Goal: Navigation & Orientation: Find specific page/section

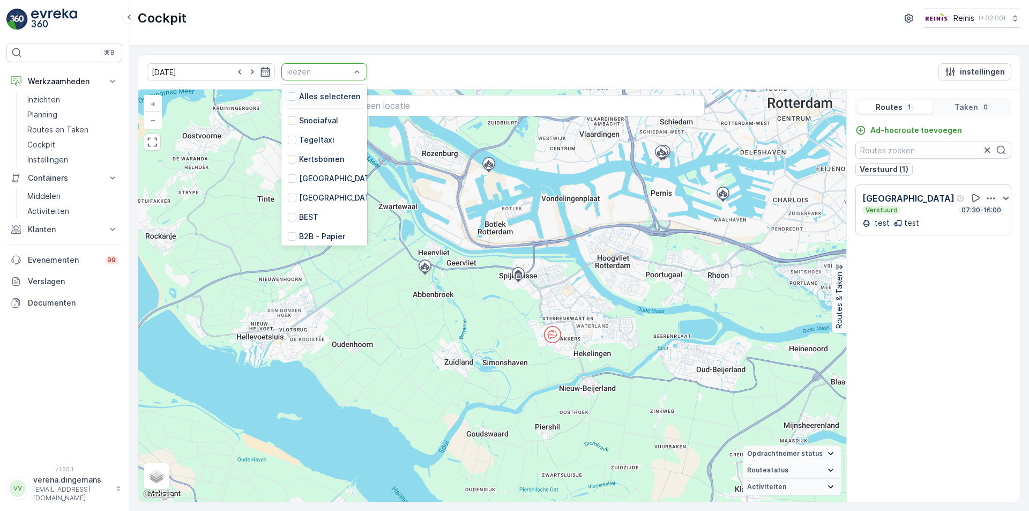
click at [326, 63] on div "kiezen" at bounding box center [324, 71] width 86 height 17
click at [288, 147] on div at bounding box center [292, 151] width 9 height 9
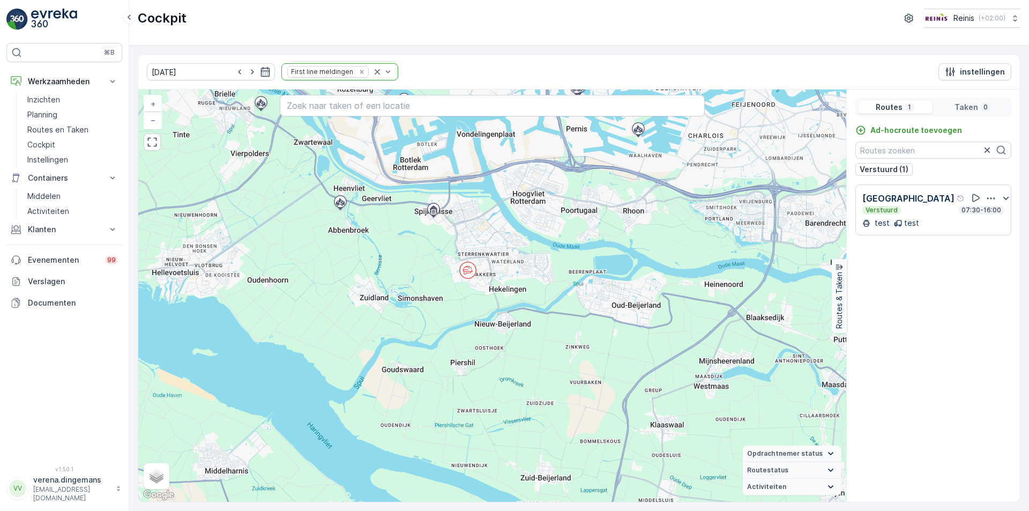
drag, startPoint x: 596, startPoint y: 438, endPoint x: 502, endPoint y: 244, distance: 215.0
click at [502, 244] on div "+ − Satelliet stappenplan Terrein Hybride Leaflet Sneltoetsen Kaartgegevens Kaa…" at bounding box center [492, 296] width 708 height 412
click at [940, 221] on div "test test" at bounding box center [933, 223] width 142 height 11
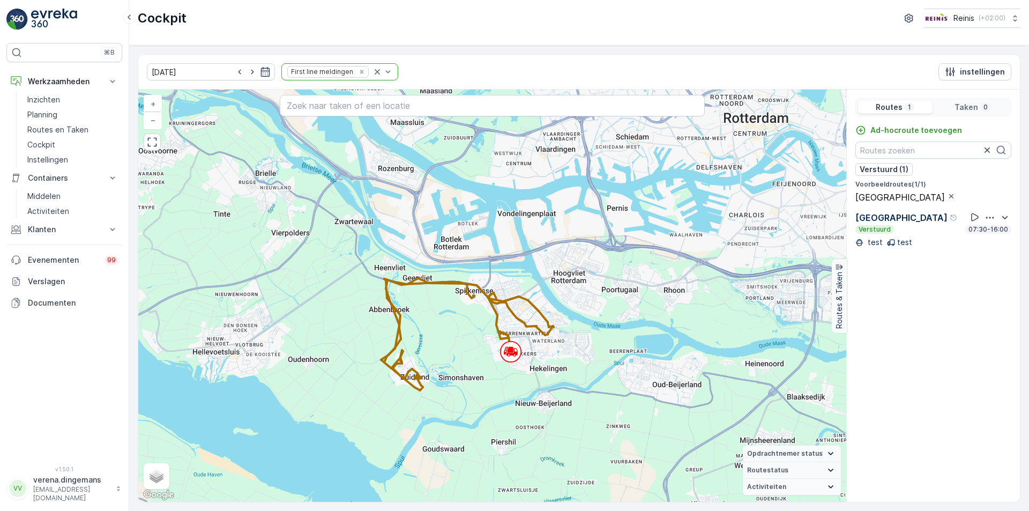
drag, startPoint x: 602, startPoint y: 492, endPoint x: 548, endPoint y: 375, distance: 128.3
click at [548, 375] on div "+ − Satelliet stappenplan Terrein Hybride Leaflet Sneltoetsen Kaartgegevens Kaa…" at bounding box center [492, 296] width 708 height 412
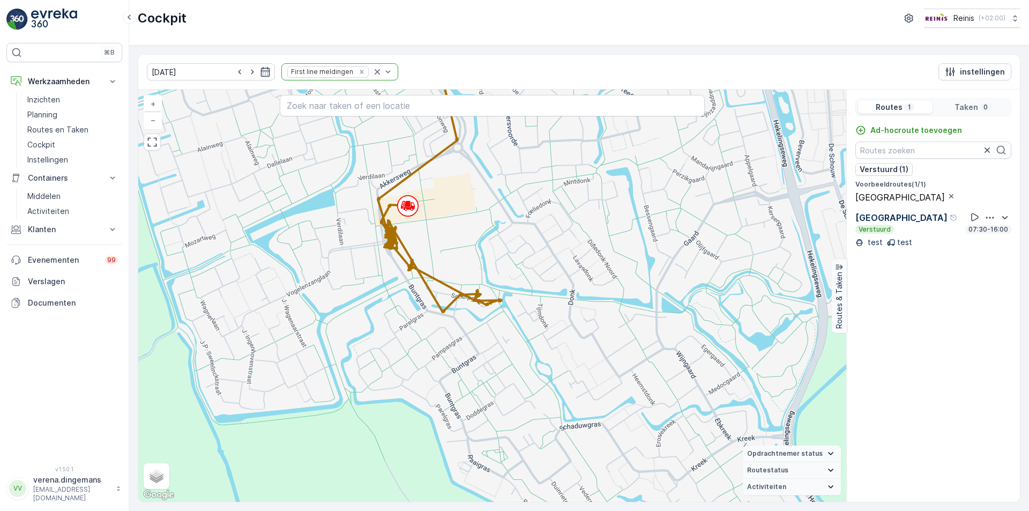
click at [927, 242] on div "Bijplaatsingen Verstuurd 07:30-16:00 test test" at bounding box center [933, 229] width 156 height 37
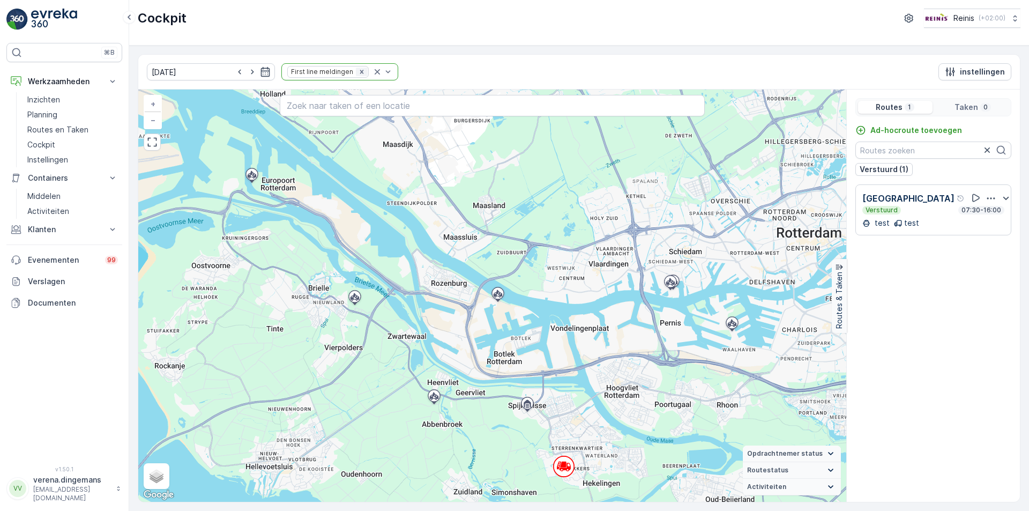
click at [358, 72] on icon "Remove First line meldingen" at bounding box center [362, 72] width 8 height 8
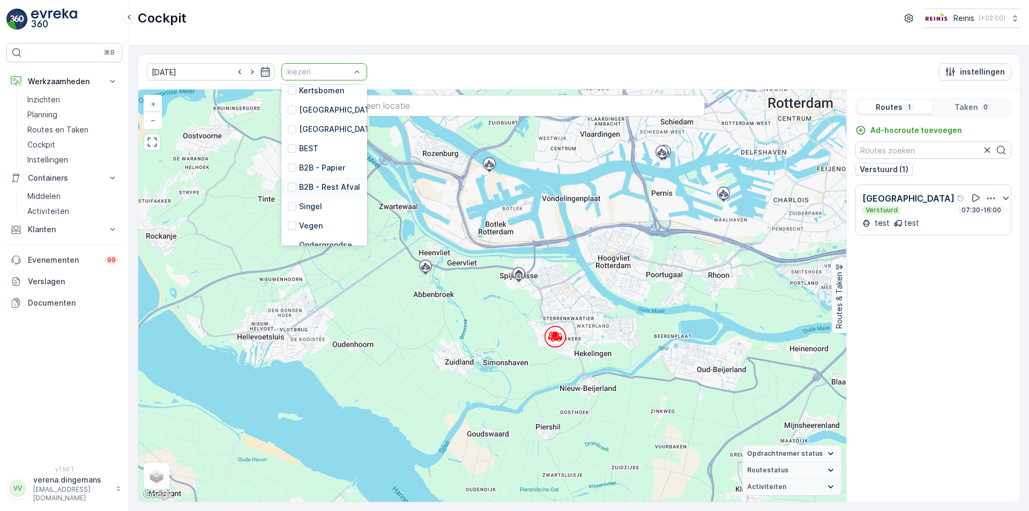
scroll to position [54, 0]
click at [288, 147] on div at bounding box center [292, 144] width 9 height 9
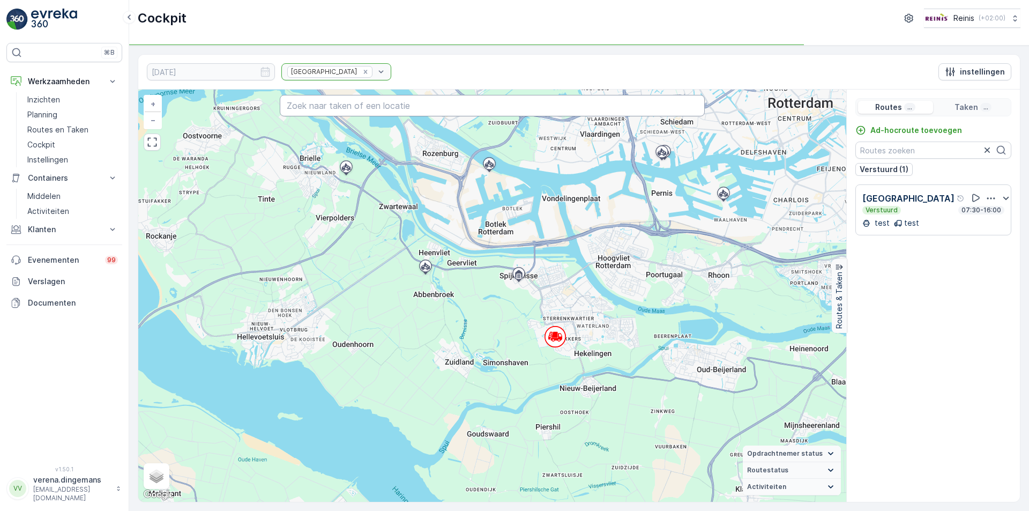
click at [337, 105] on input "text" at bounding box center [492, 105] width 425 height 21
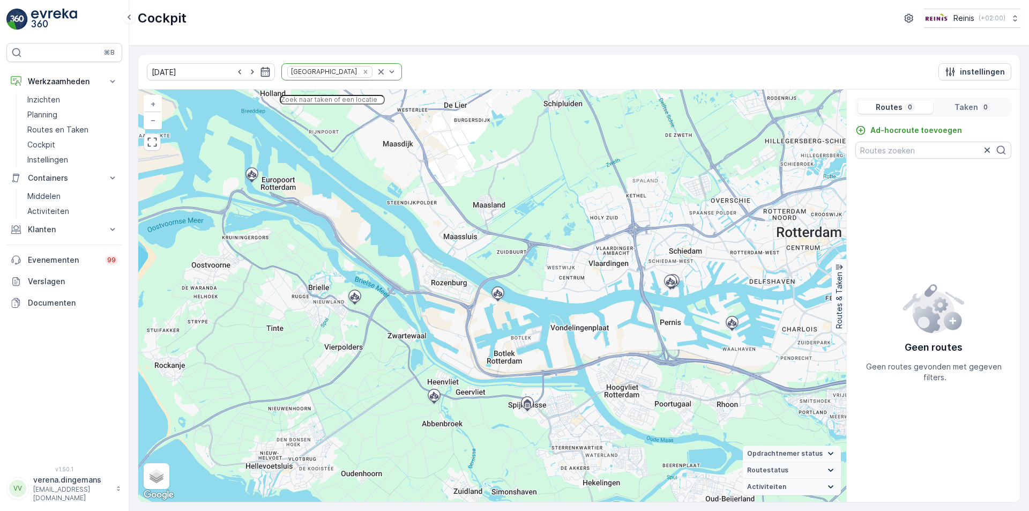
paste input "Burg. L. de Koollaan 1"
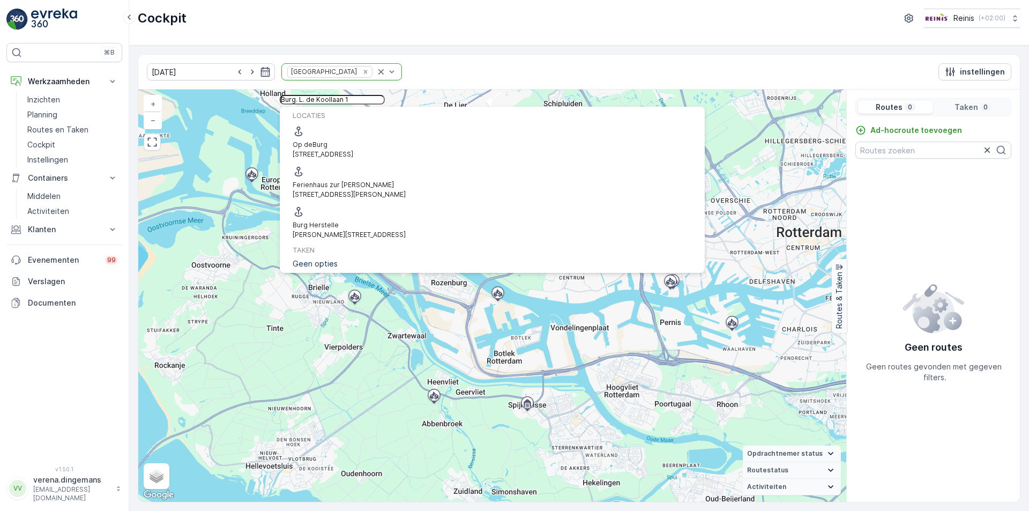
click at [385, 105] on input "Burg. L. de Koollaan 1" at bounding box center [332, 100] width 105 height 10
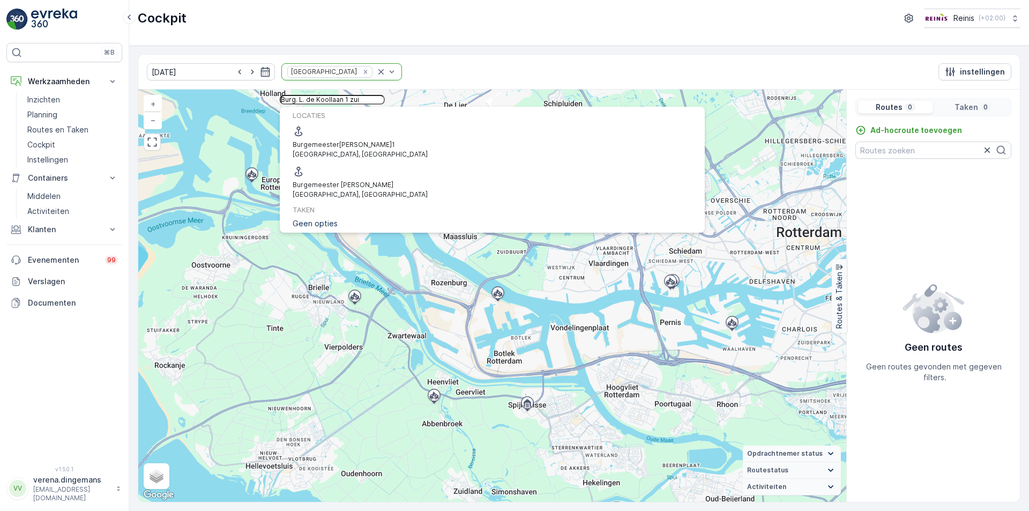
type input "Burg. L. de Koollaan 1 zui"
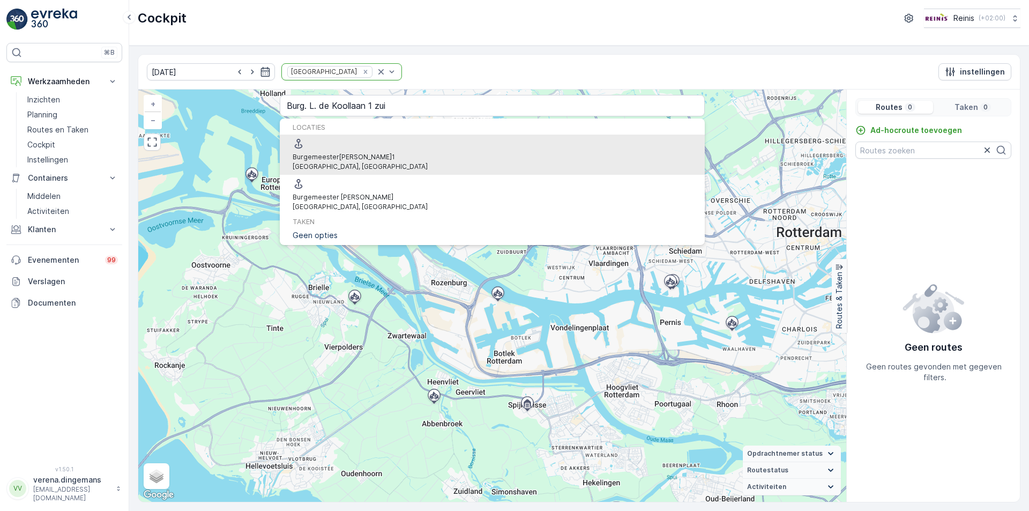
click at [400, 162] on p "[GEOGRAPHIC_DATA], [GEOGRAPHIC_DATA]" at bounding box center [360, 167] width 135 height 10
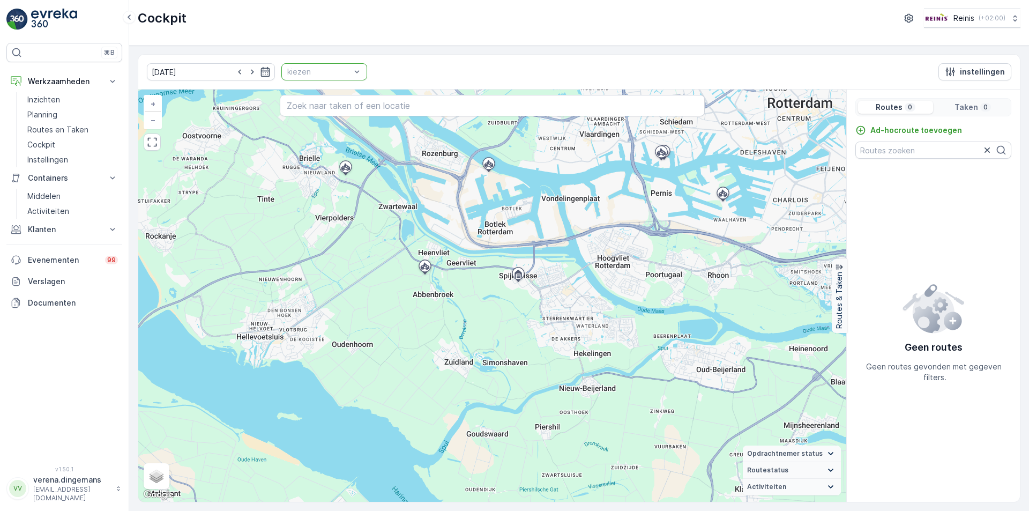
click at [332, 74] on div at bounding box center [318, 72] width 65 height 9
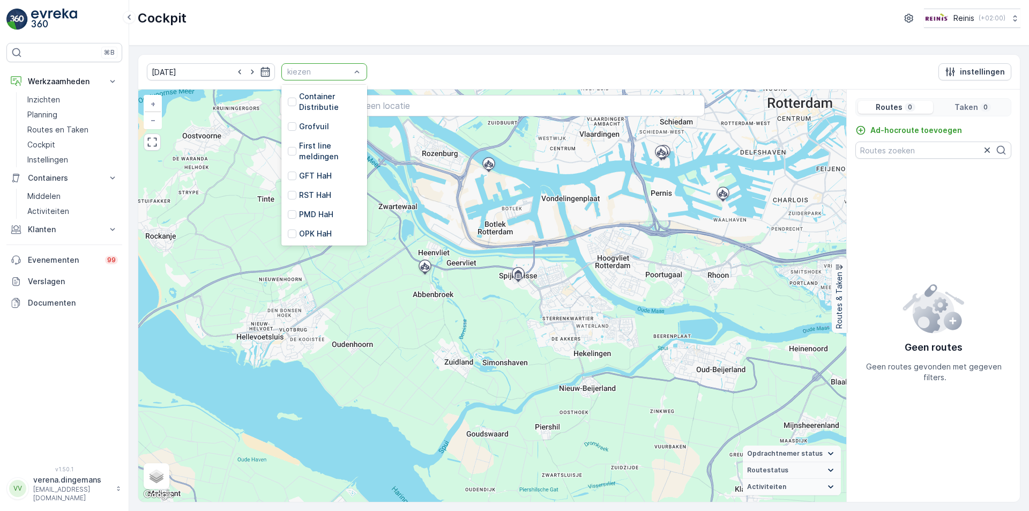
scroll to position [272, 0]
click at [288, 172] on div at bounding box center [292, 176] width 9 height 9
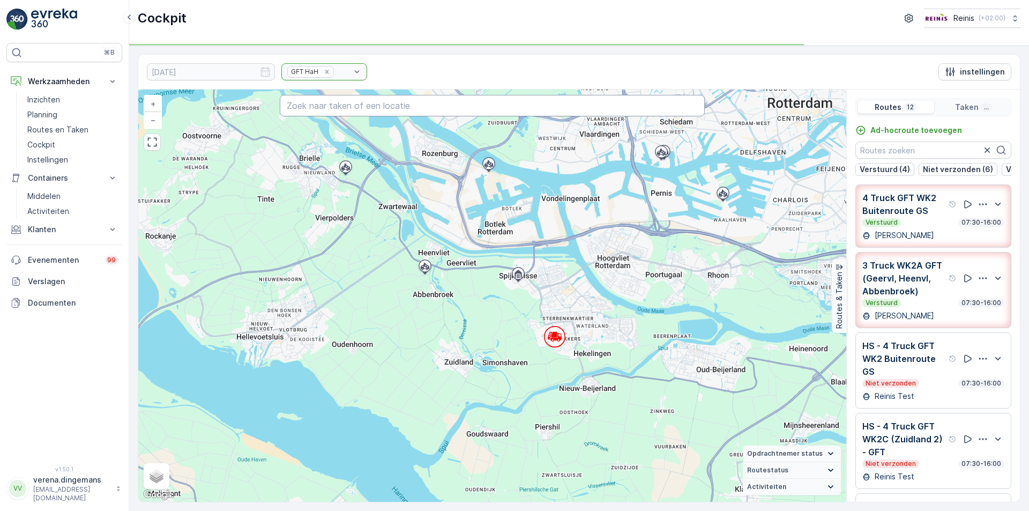
click at [345, 103] on input "text" at bounding box center [492, 105] width 425 height 21
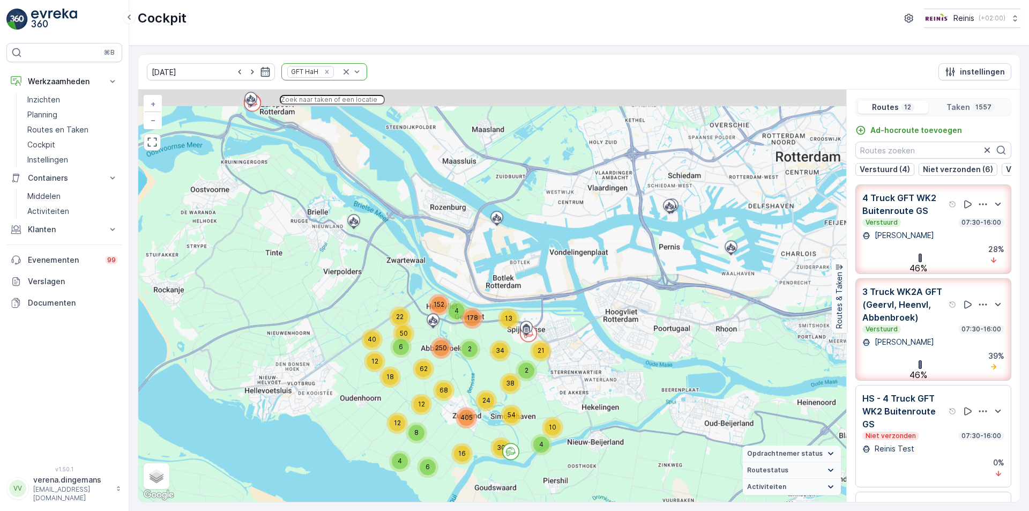
click at [323, 105] on input "text" at bounding box center [332, 100] width 105 height 10
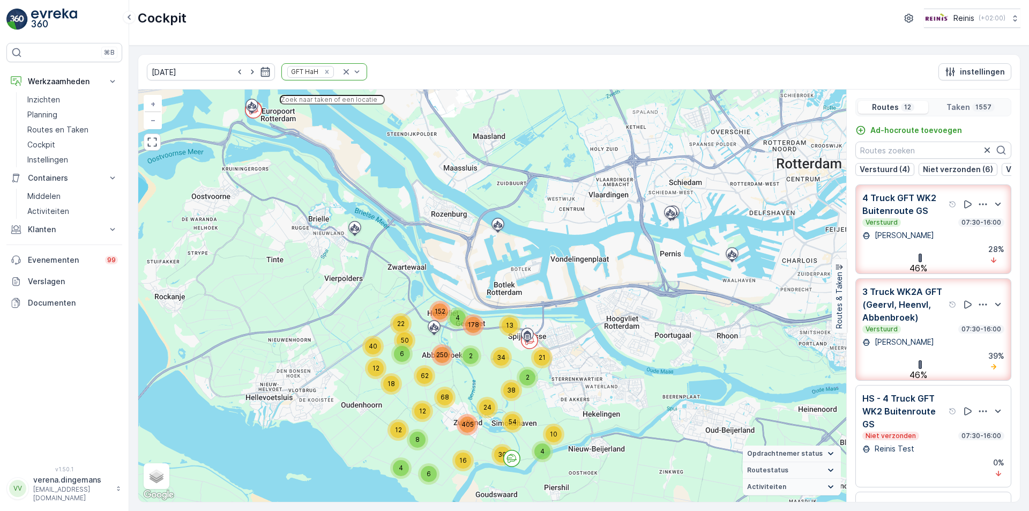
paste input "Burg. L. de Koollaan 1"
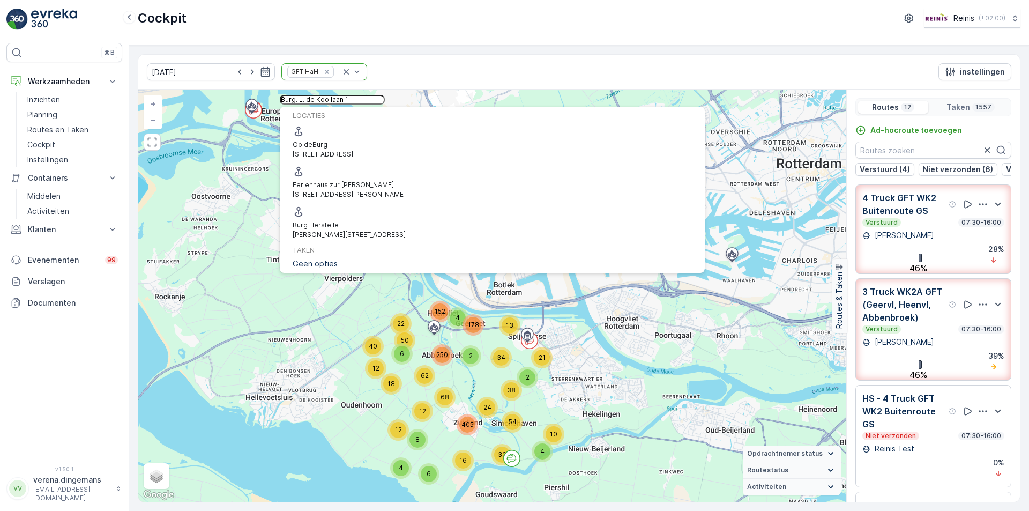
click at [385, 105] on input "Burg. L. de Koollaan 1" at bounding box center [332, 100] width 105 height 10
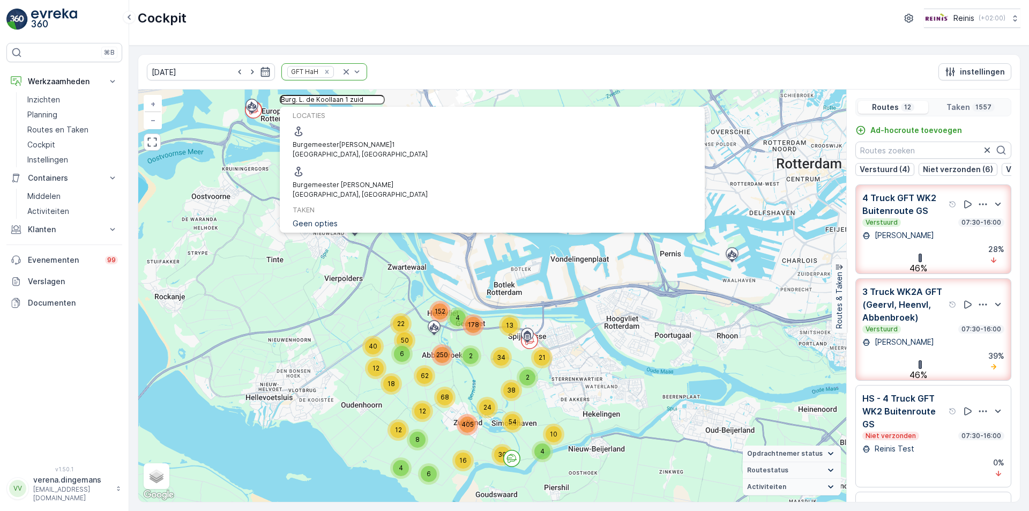
type input "Burg. L. de Koollaan 1 zuid"
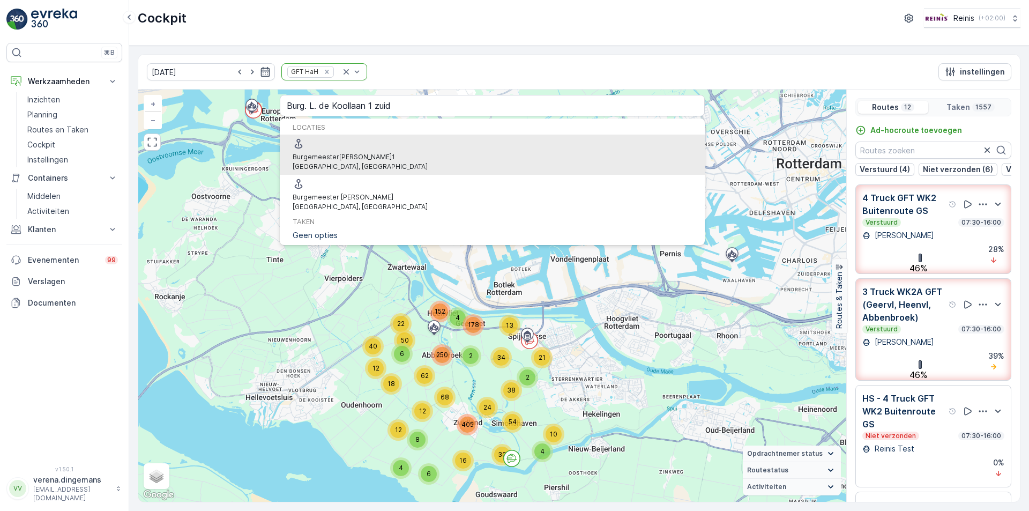
click at [392, 153] on span "[PERSON_NAME]" at bounding box center [365, 157] width 53 height 8
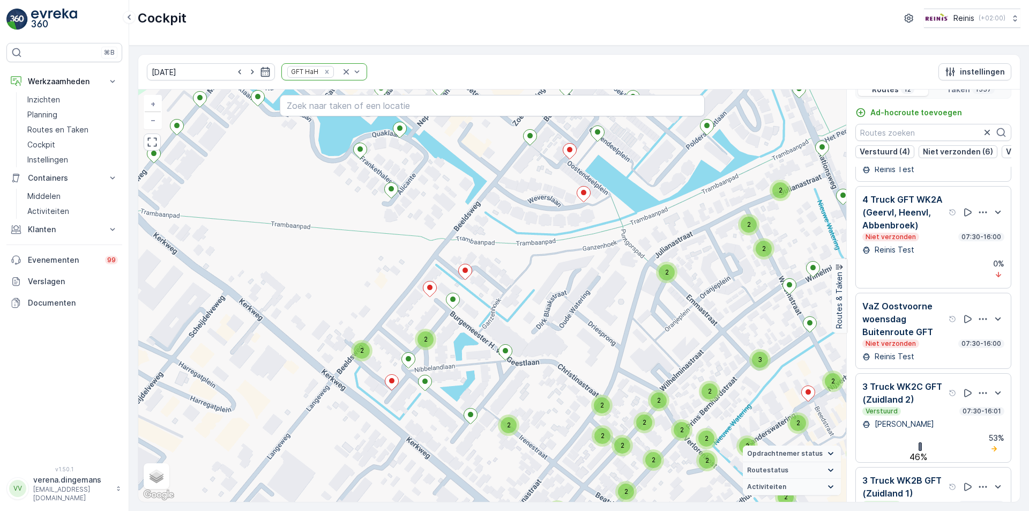
scroll to position [27, 0]
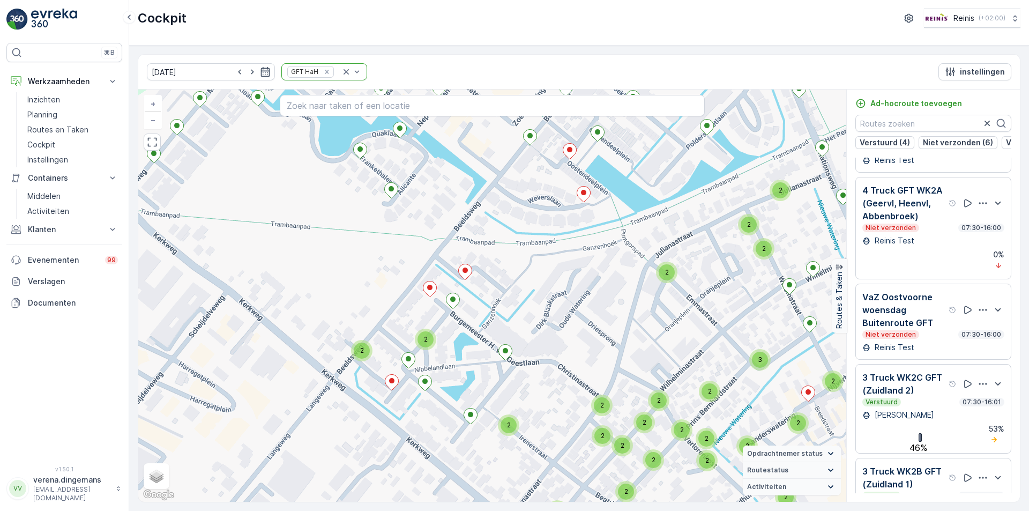
click at [925, 465] on p "3 Truck WK2B GFT (Zuidland 1)" at bounding box center [904, 478] width 84 height 26
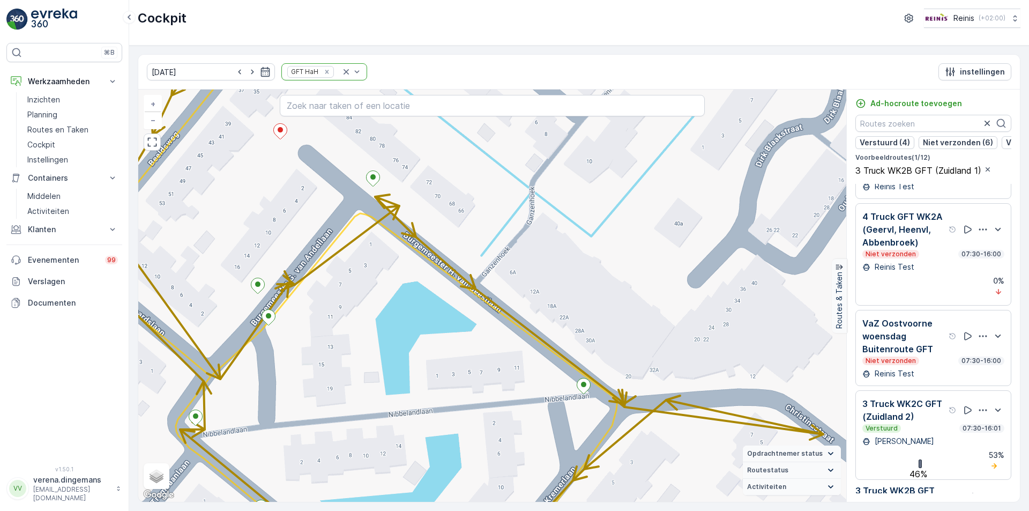
drag, startPoint x: 497, startPoint y: 301, endPoint x: 479, endPoint y: 322, distance: 27.3
click at [479, 322] on div "+ − Satelliet stappenplan Terrein Hybride Leaflet Sneltoetsen Kaartgegevens Kaa…" at bounding box center [492, 296] width 708 height 412
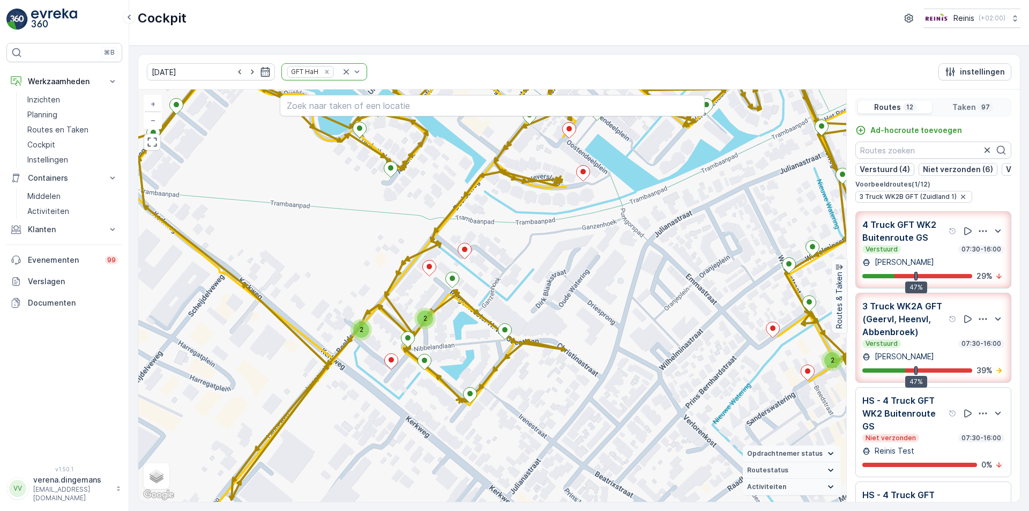
scroll to position [730, 0]
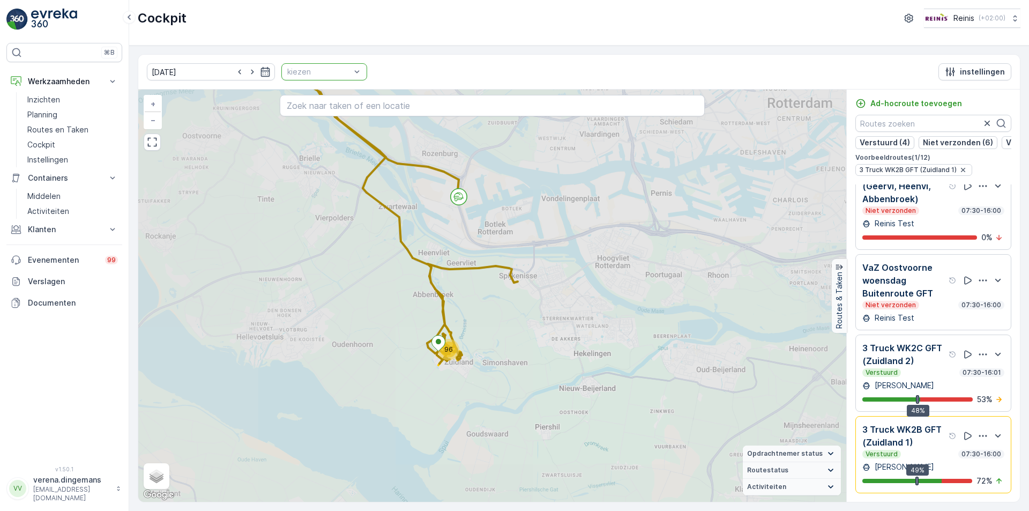
click at [352, 78] on div at bounding box center [357, 72] width 11 height 16
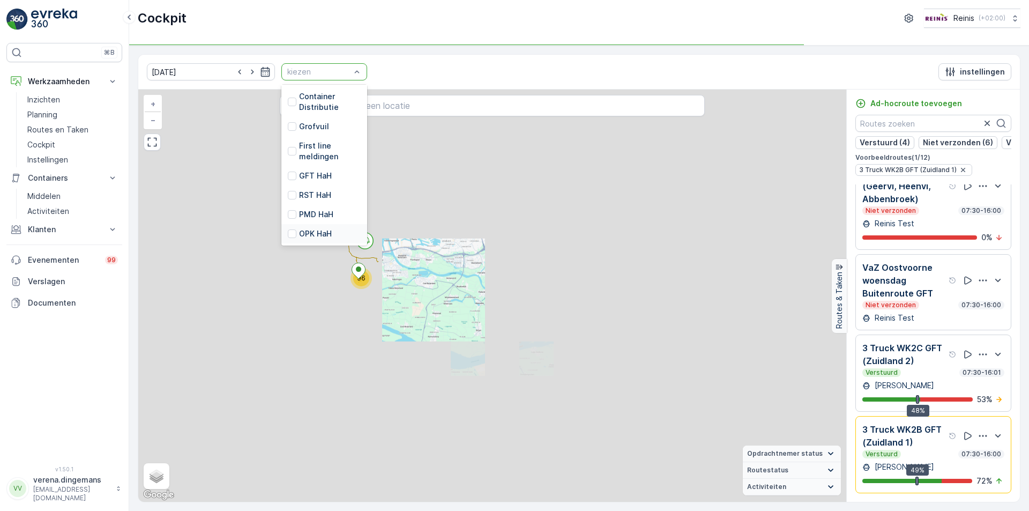
scroll to position [272, 0]
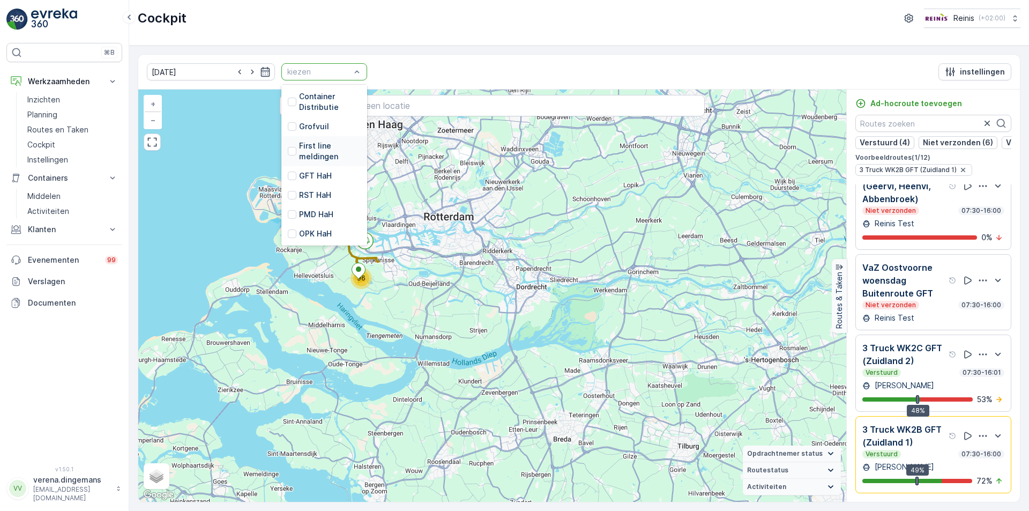
click at [288, 147] on div at bounding box center [292, 151] width 9 height 9
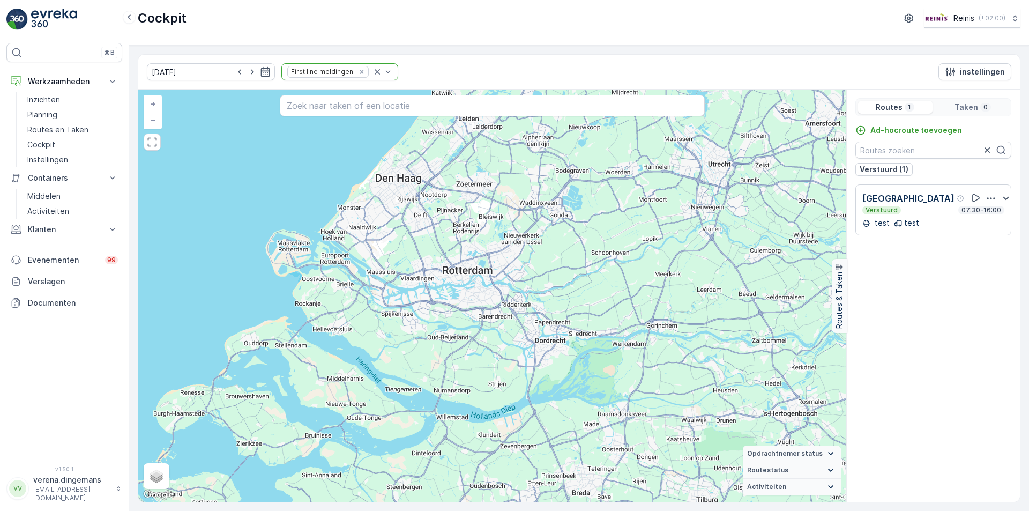
drag, startPoint x: 723, startPoint y: 274, endPoint x: 505, endPoint y: 287, distance: 218.5
click at [505, 287] on div "+ − Satelliet stappenplan Terrein Hybride Leaflet Sneltoetsen Kaartgegevens Kaa…" at bounding box center [492, 296] width 708 height 412
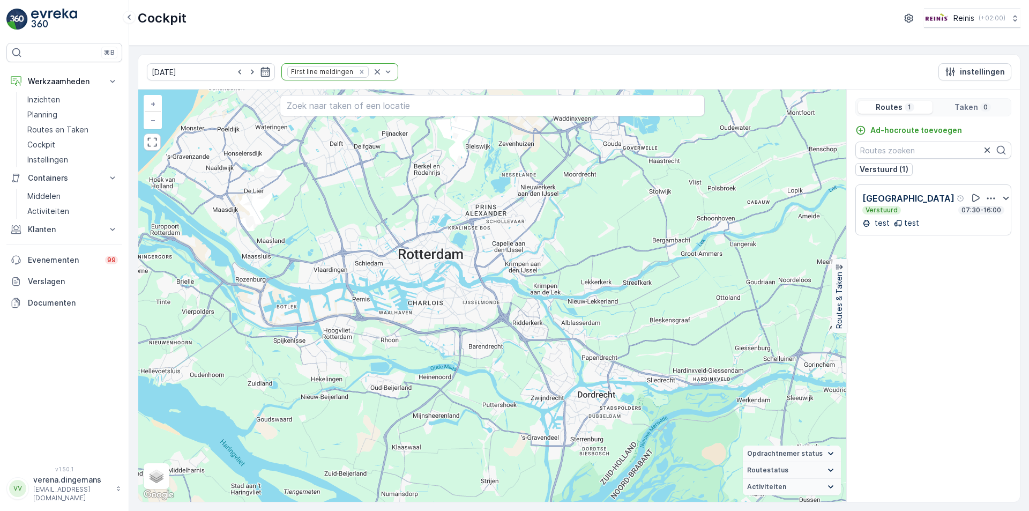
click at [950, 221] on div "test test" at bounding box center [933, 223] width 142 height 11
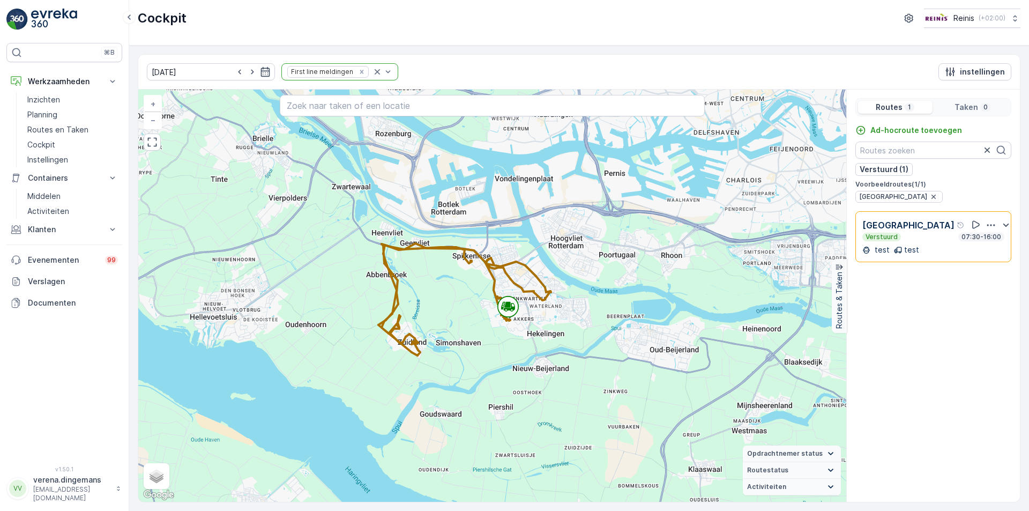
drag, startPoint x: 600, startPoint y: 418, endPoint x: 545, endPoint y: 269, distance: 159.6
click at [545, 269] on div "+ − Satelliet stappenplan Terrein Hybride Leaflet Sneltoetsen Kaartgegevens Kaa…" at bounding box center [492, 296] width 708 height 412
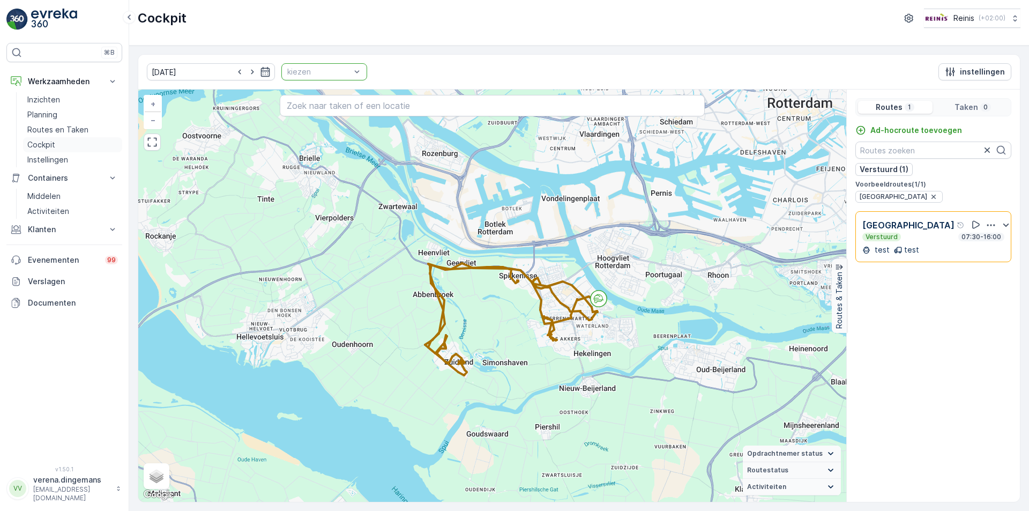
click at [66, 150] on link "Cockpit" at bounding box center [72, 144] width 99 height 15
click at [63, 127] on p "Routes en Taken" at bounding box center [57, 129] width 61 height 11
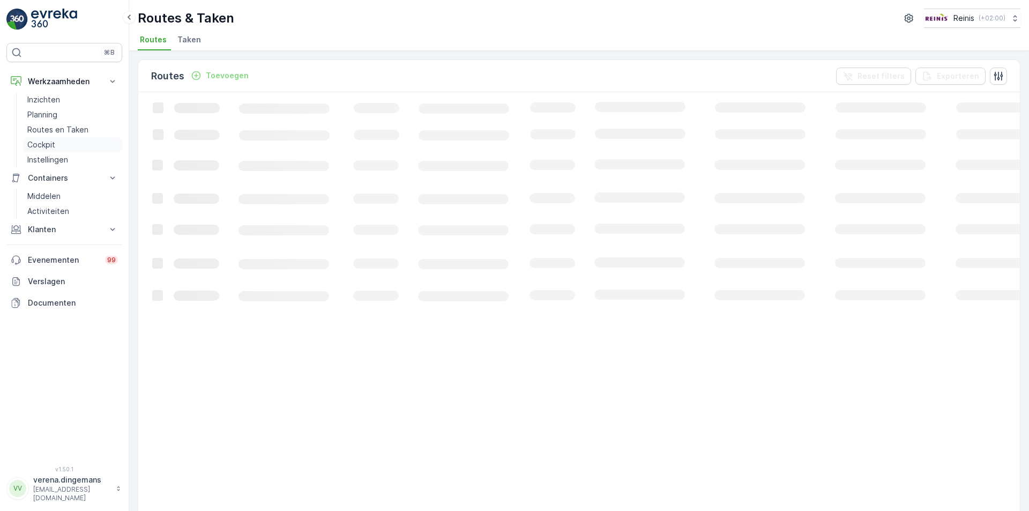
click at [54, 142] on p "Cockpit" at bounding box center [41, 144] width 28 height 11
